Goal: Task Accomplishment & Management: Complete application form

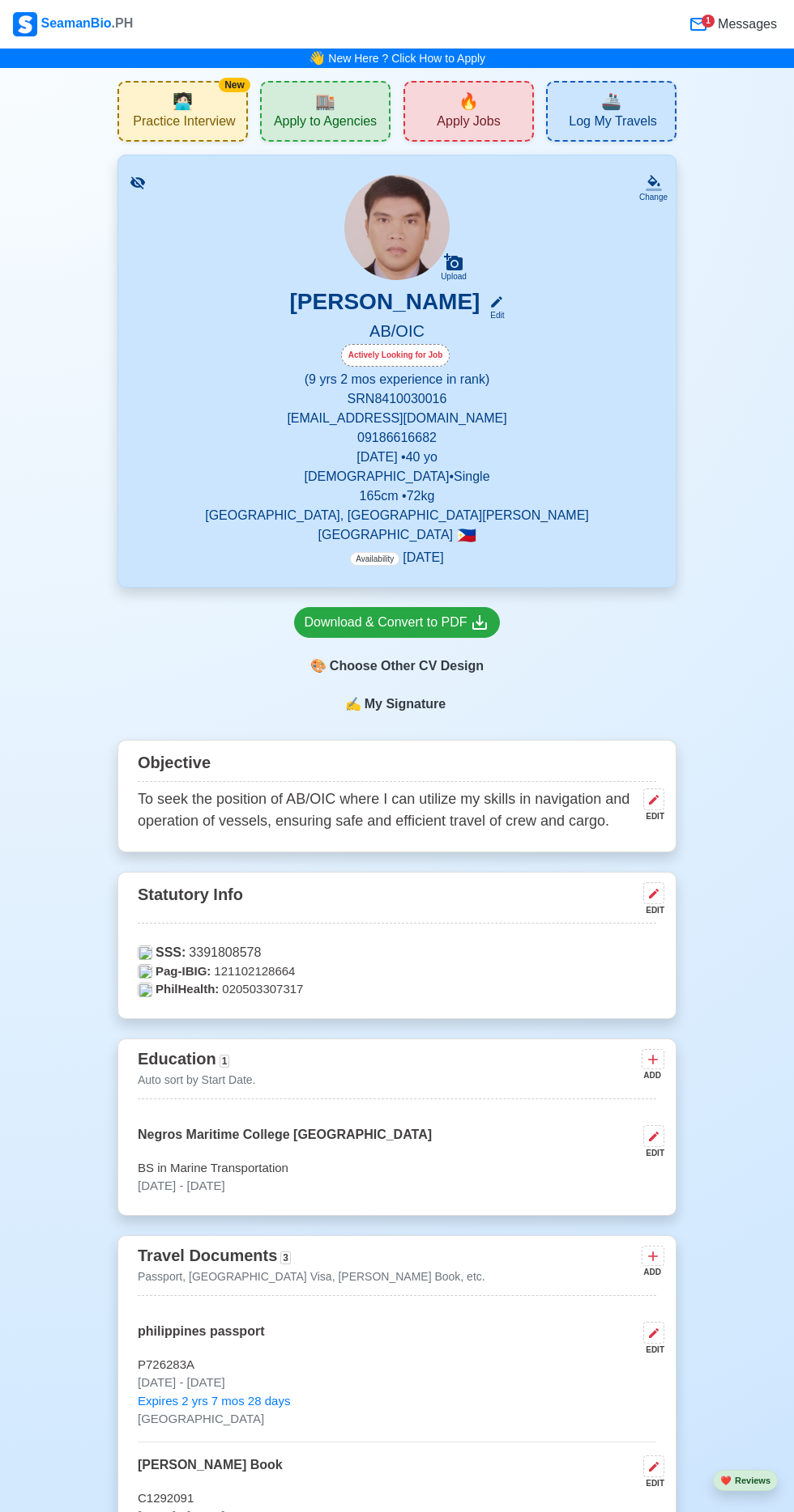
click at [480, 117] on span "Apply Jobs" at bounding box center [468, 123] width 64 height 20
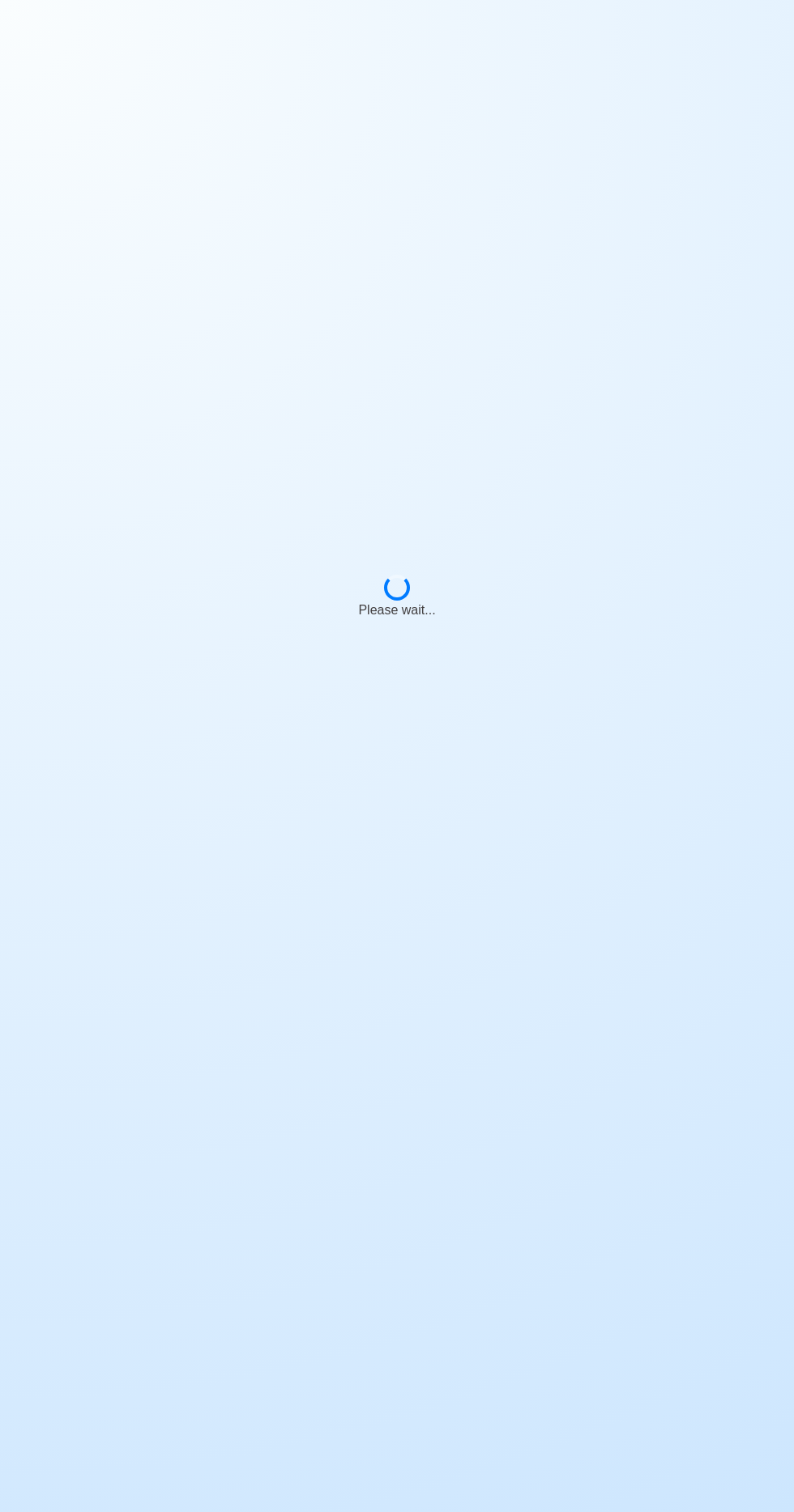
click at [482, 117] on div "Please wait..." at bounding box center [397, 590] width 794 height 1179
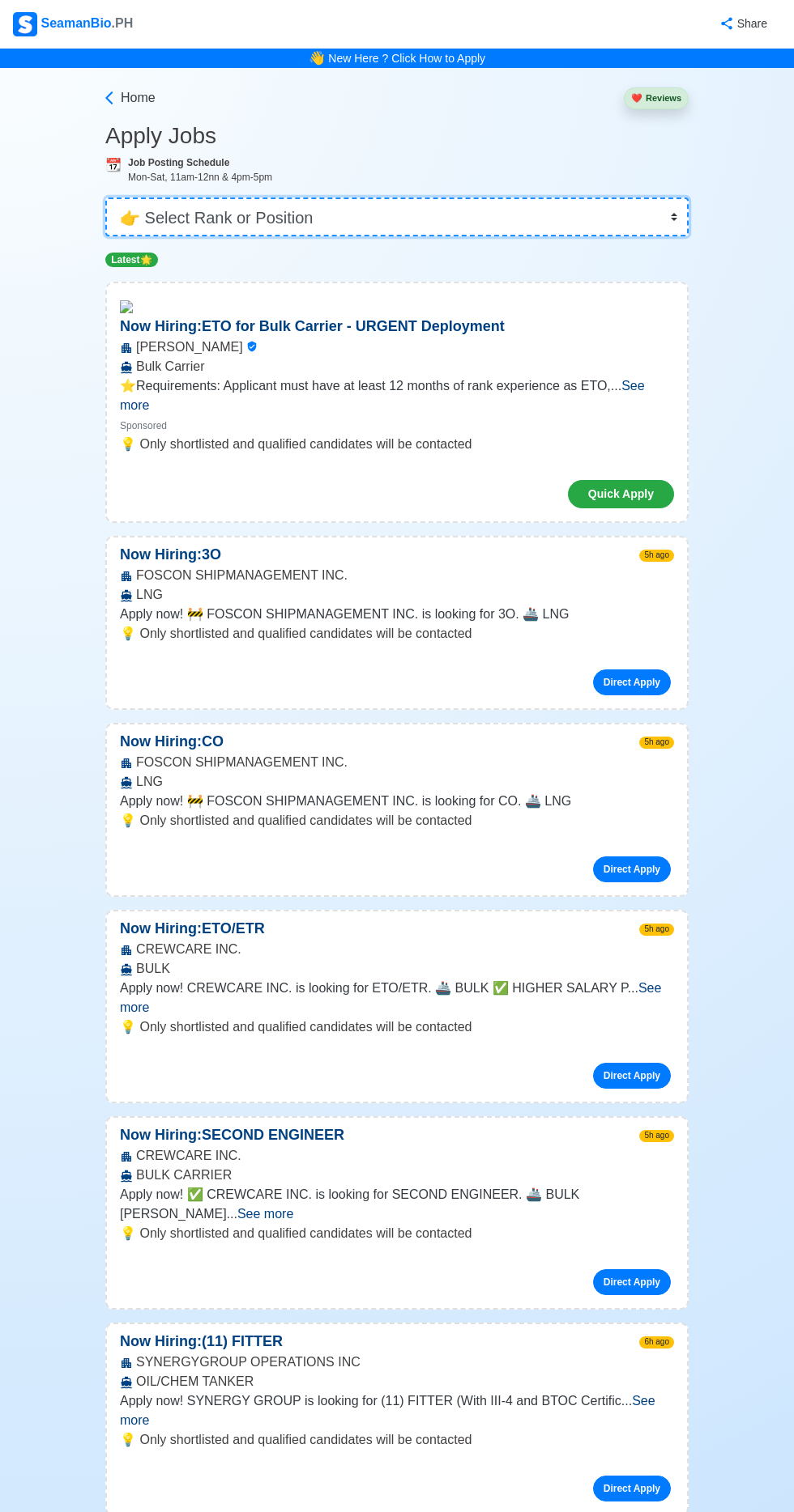
click at [394, 212] on select "👉 Select Rank or Position Master Chief Officer 2nd Officer 3rd Officer Junior O…" at bounding box center [397, 217] width 583 height 39
select select "[PERSON_NAME]"
click at [105, 198] on select "👉 Select Rank or Position Master Chief Officer 2nd Officer 3rd Officer Junior O…" at bounding box center [397, 217] width 583 height 39
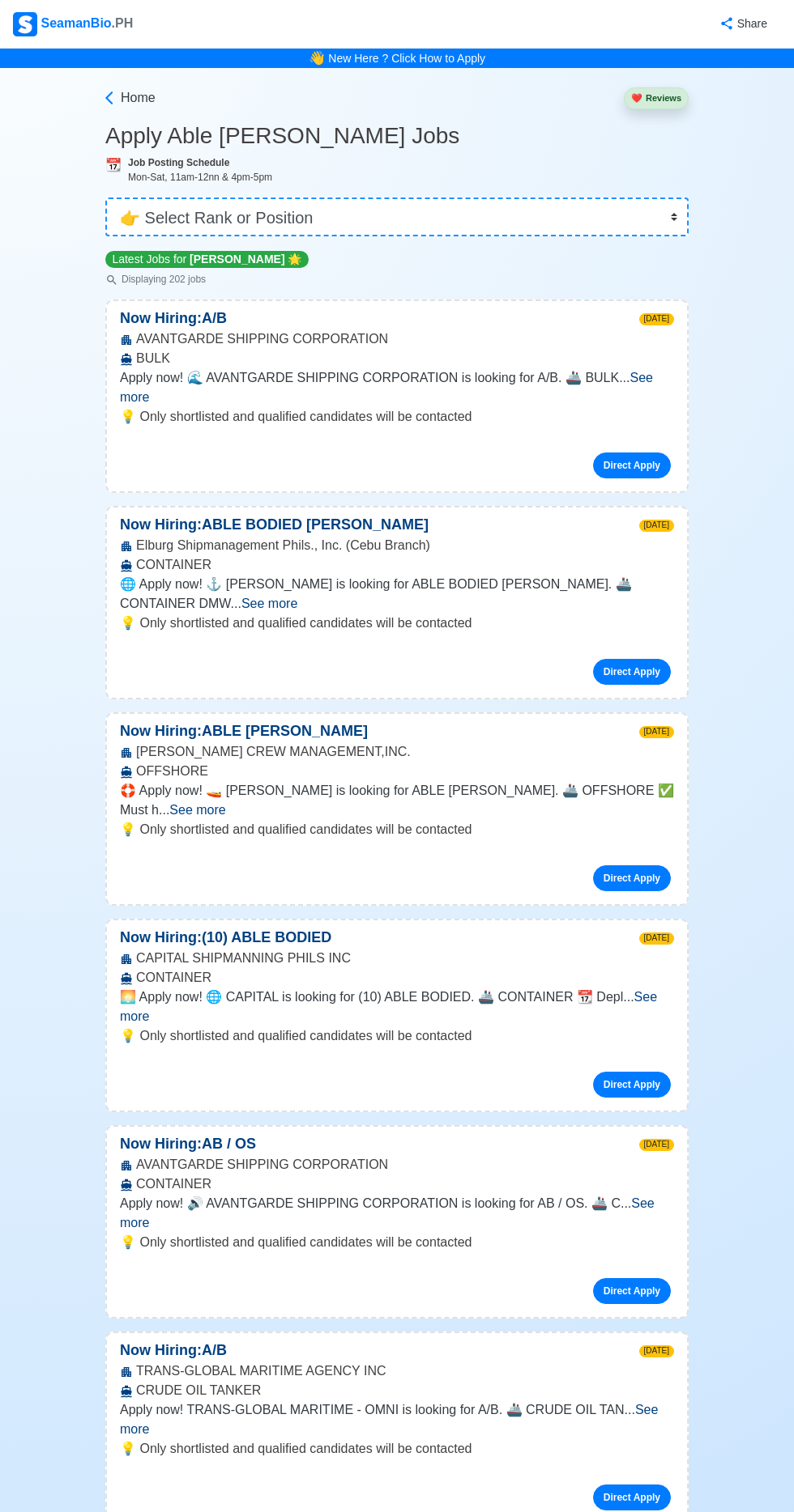
click at [652, 376] on span "See more" at bounding box center [386, 387] width 533 height 34
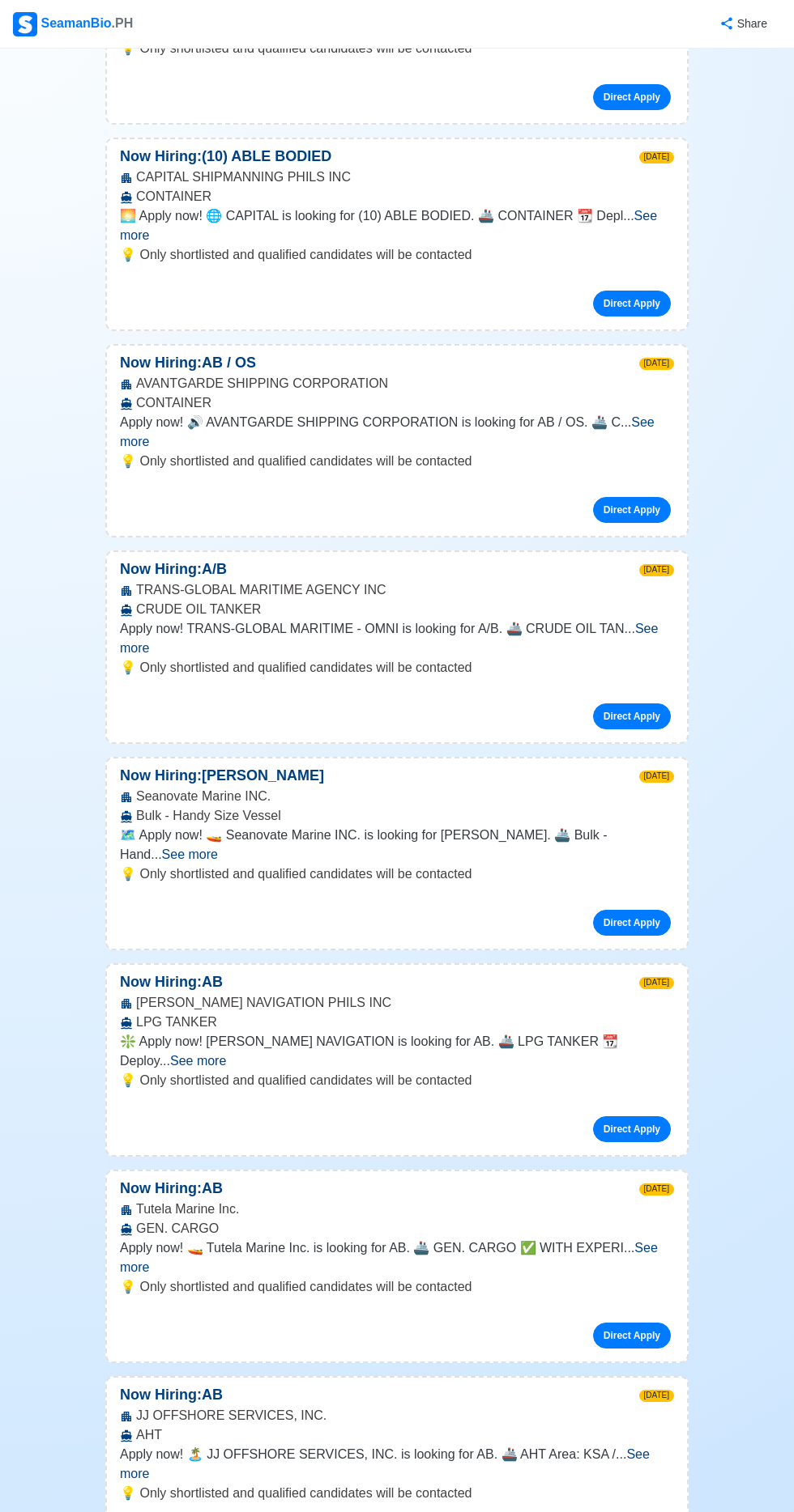
scroll to position [918, 0]
click at [645, 1240] on span "See more" at bounding box center [388, 1256] width 538 height 34
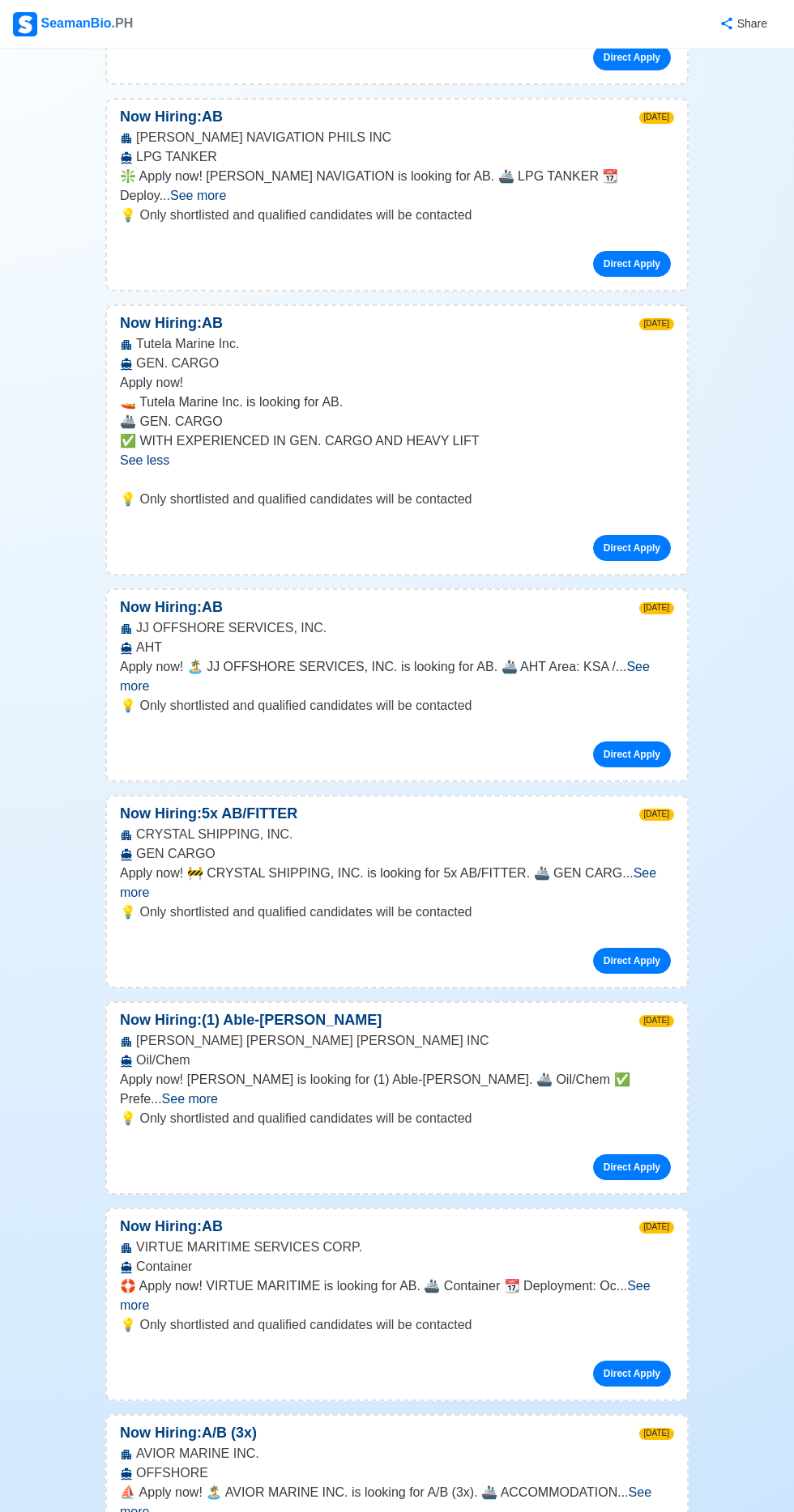
scroll to position [1928, 0]
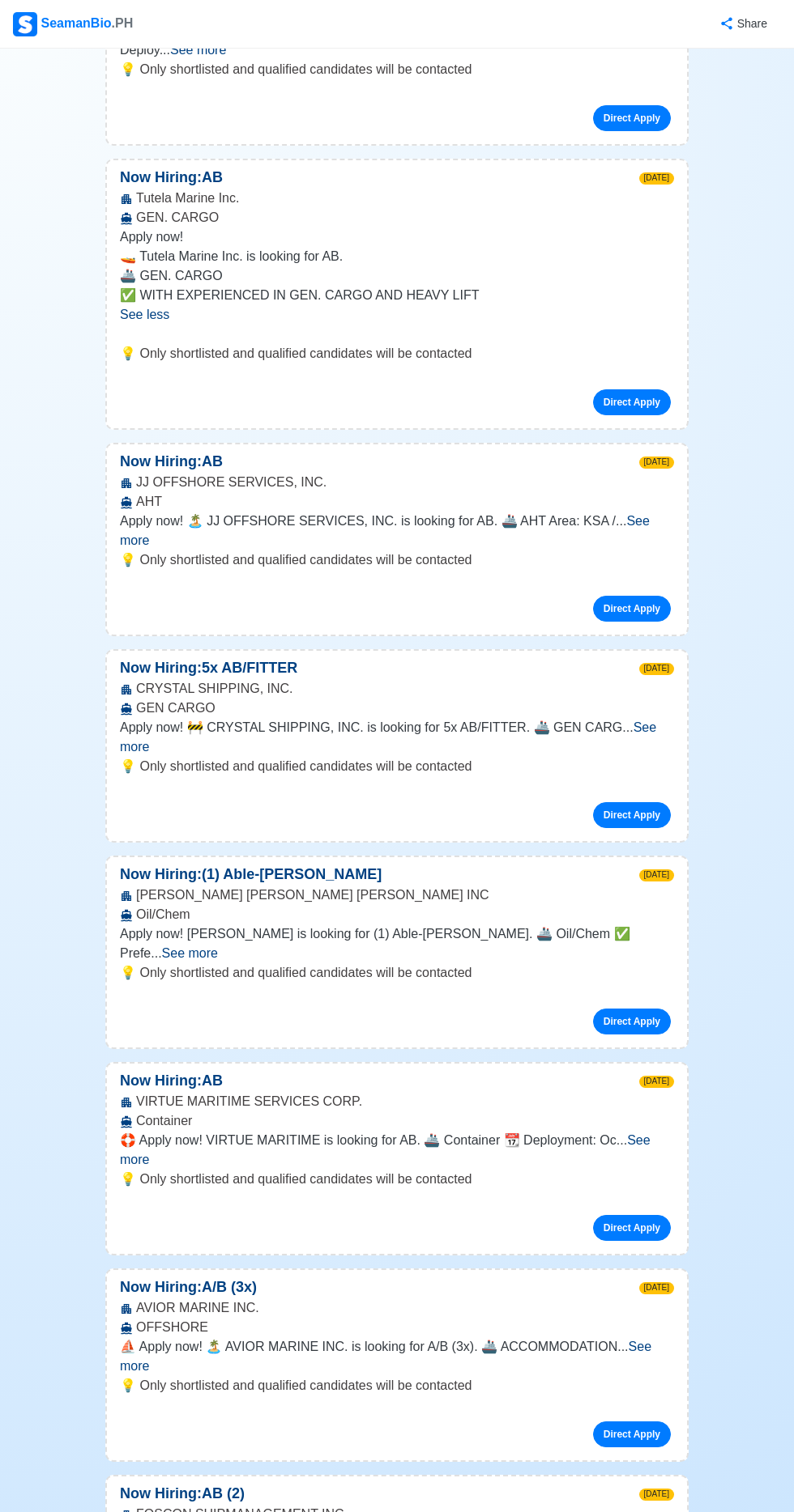
click at [638, 1340] on span "See more" at bounding box center [385, 1356] width 531 height 34
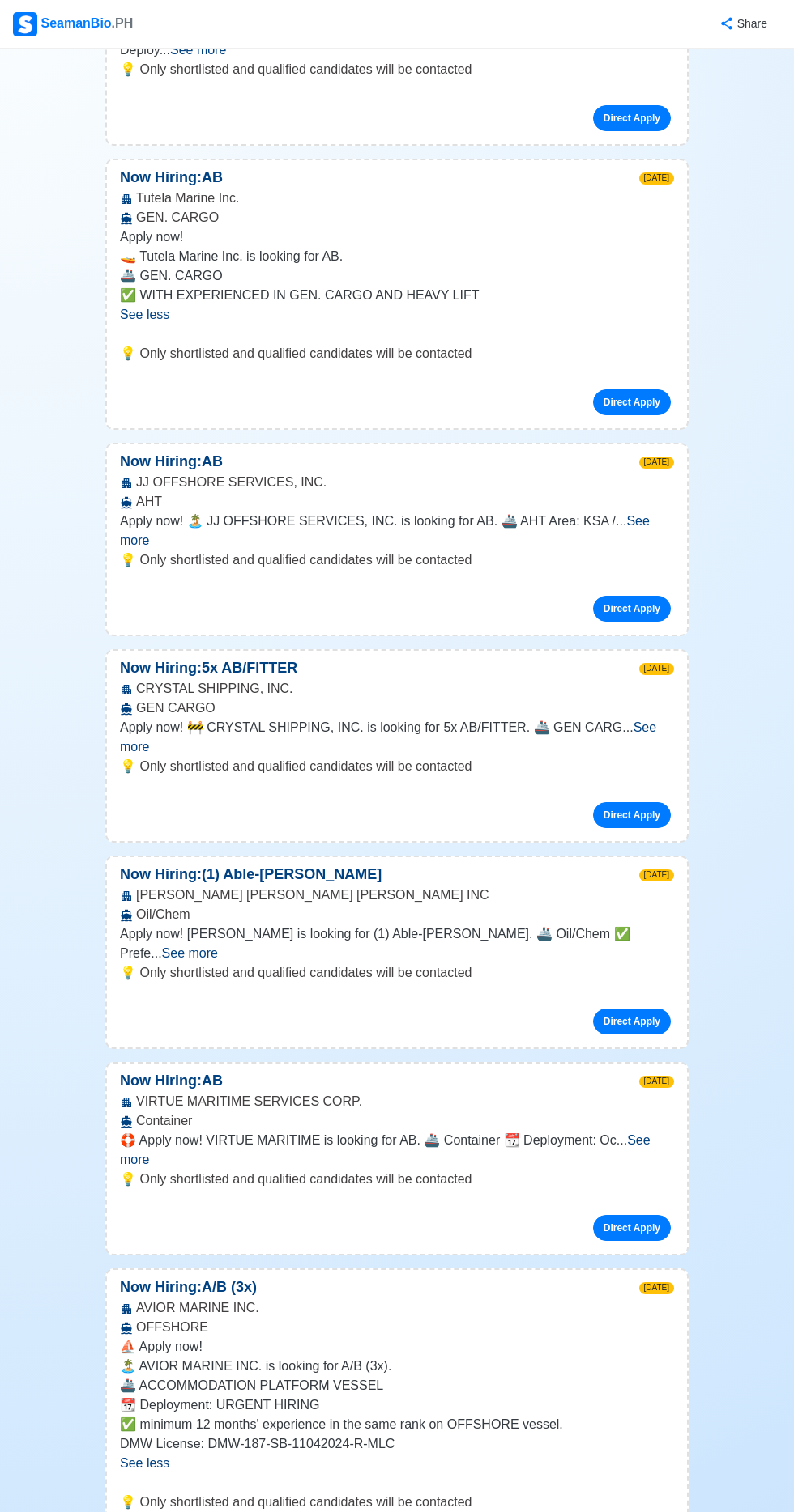
click at [651, 1337] on p "⛵ Apply now!" at bounding box center [397, 1346] width 554 height 19
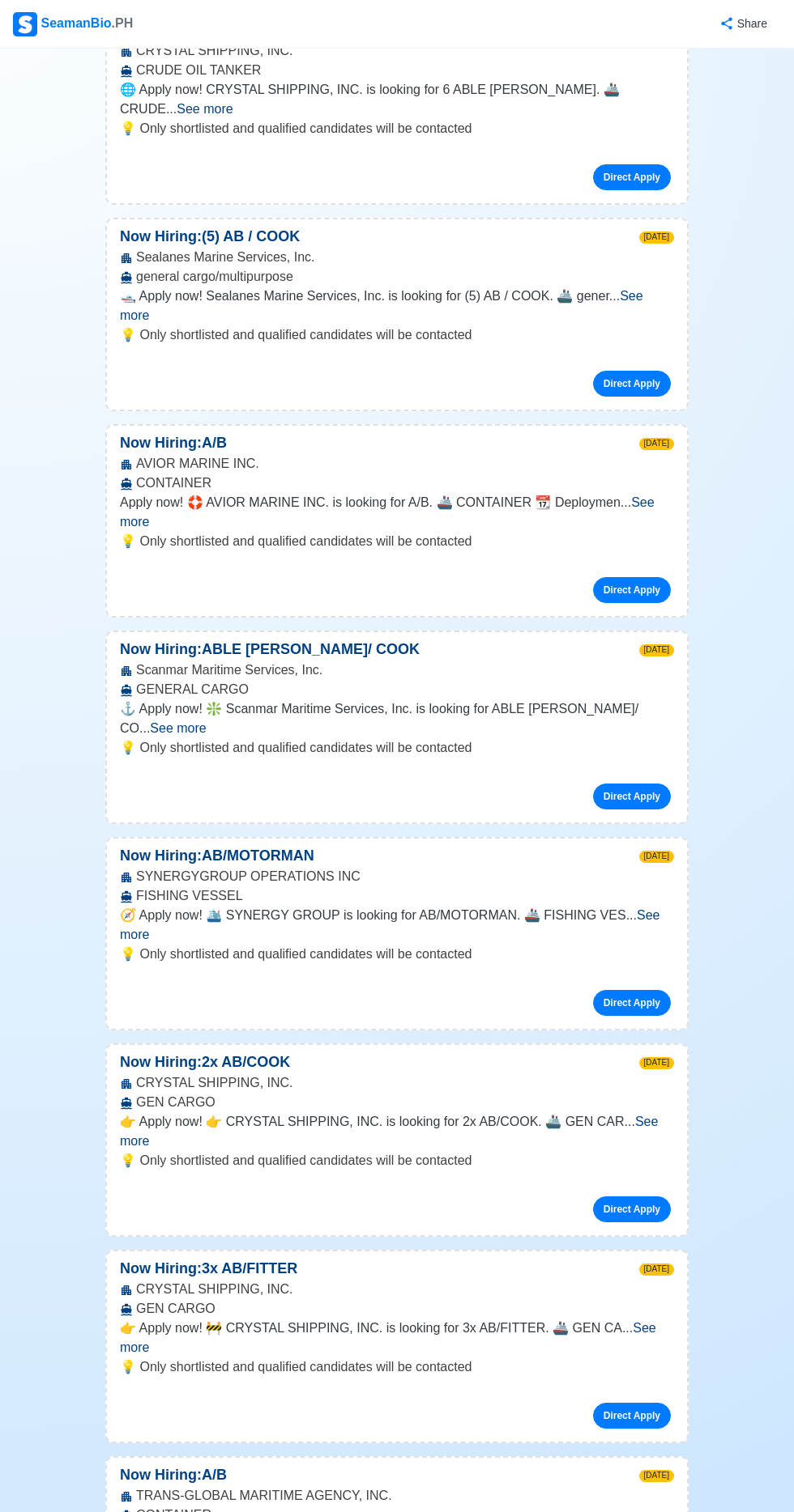
scroll to position [4725, 0]
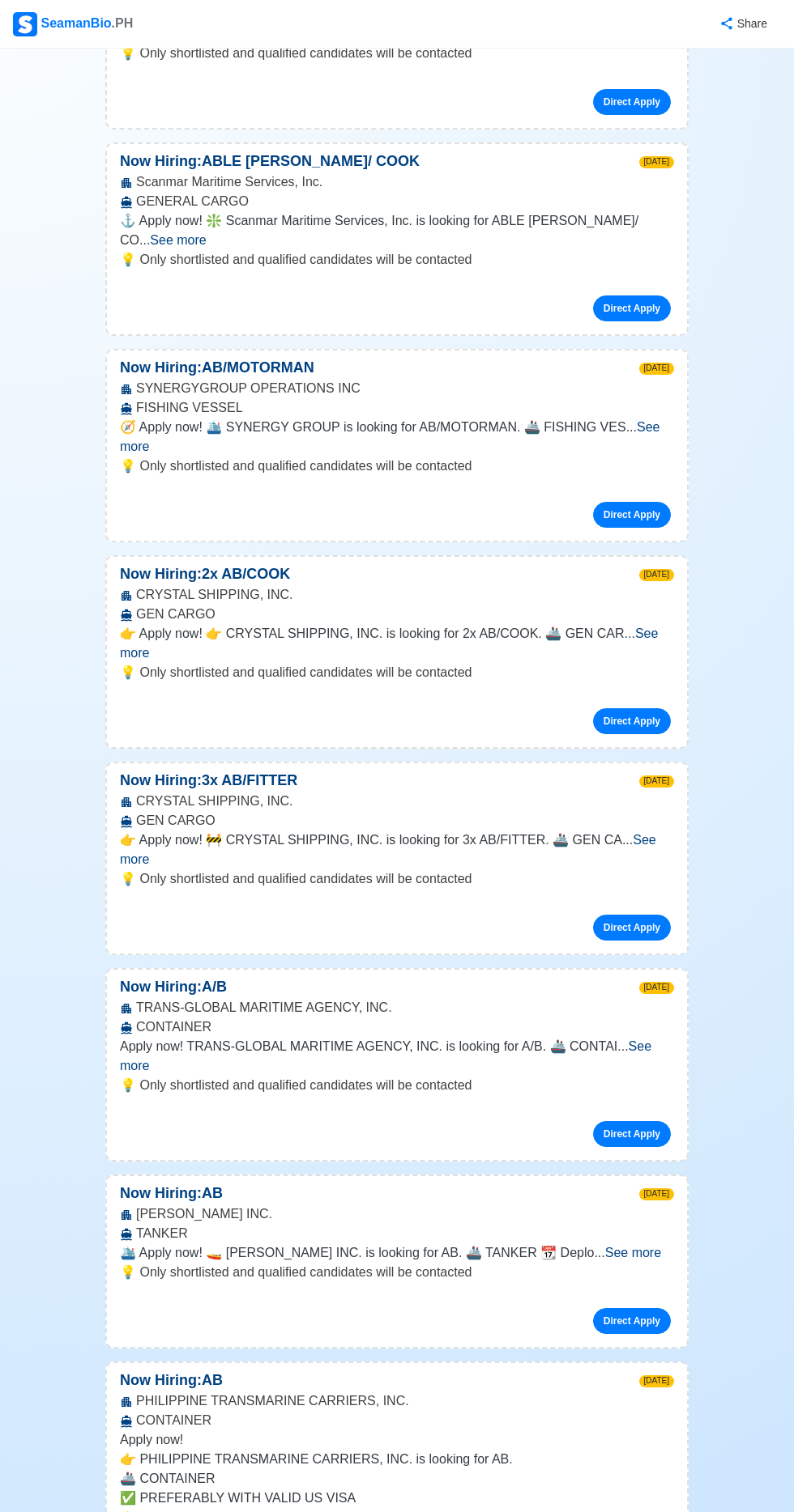
scroll to position [0, 0]
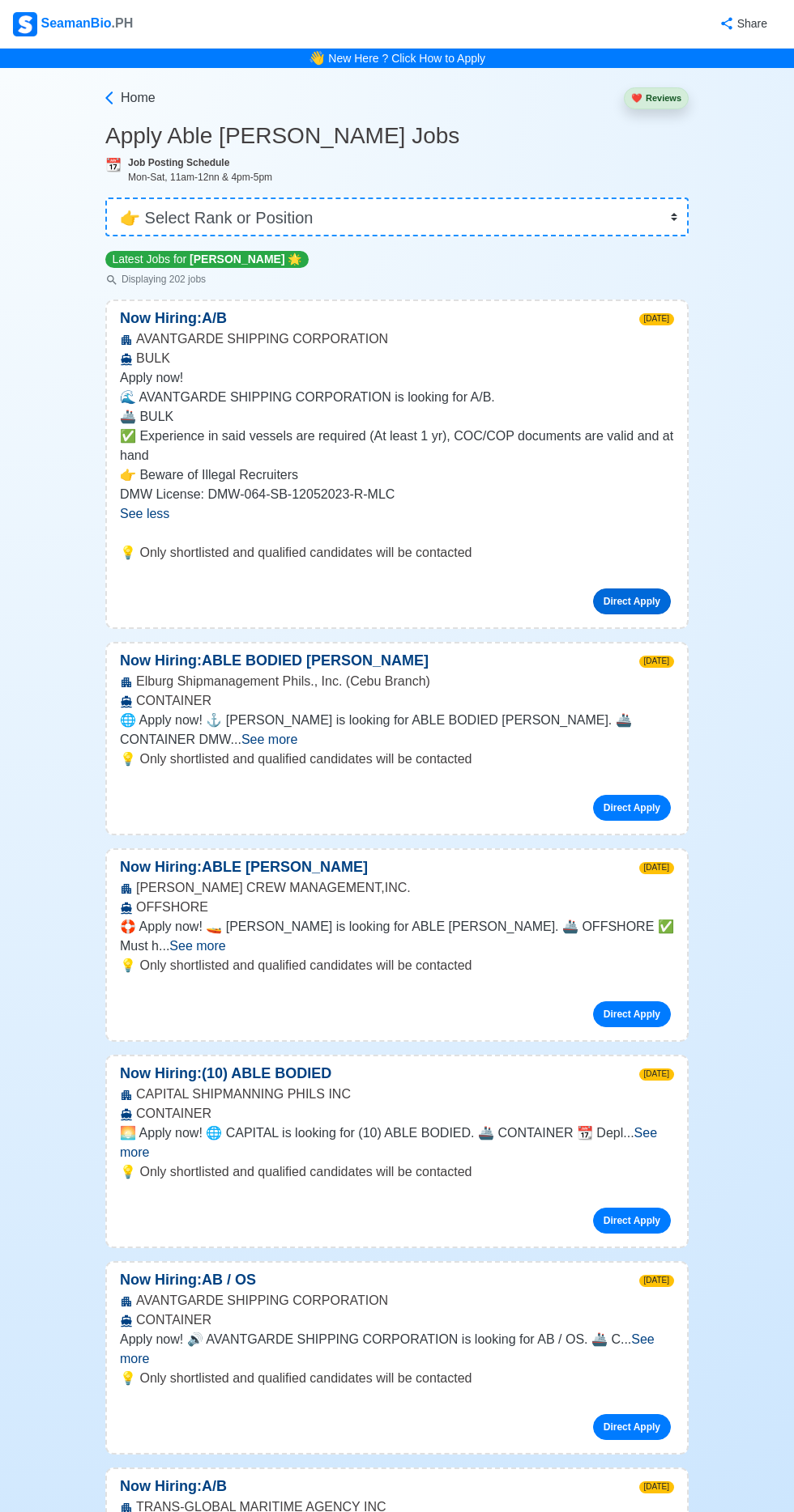
click at [632, 599] on link "Direct Apply" at bounding box center [632, 601] width 78 height 26
